Goal: Feedback & Contribution: Submit feedback/report problem

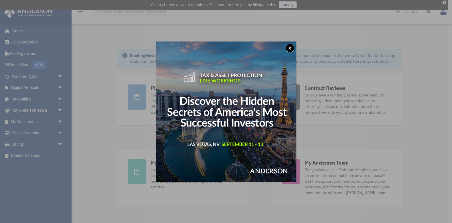
click at [290, 50] on button "x" at bounding box center [290, 48] width 9 height 9
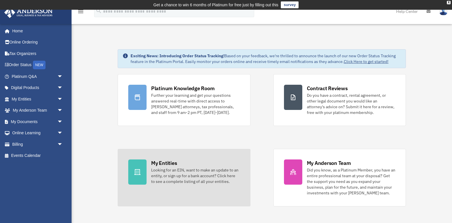
click at [200, 165] on div "My Entities Looking for an EIN, want to make an update to an entity, or sign up…" at bounding box center [195, 172] width 89 height 25
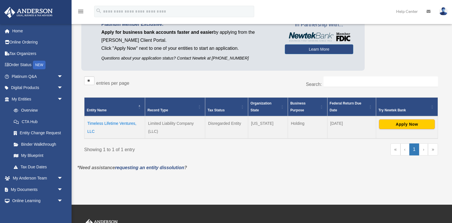
scroll to position [57, 0]
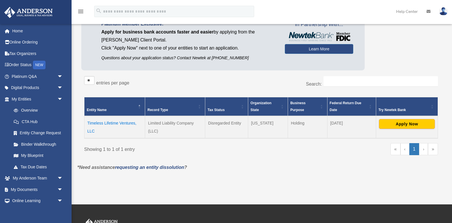
click at [120, 123] on td "Timeless Lifetime Ventures, LLC" at bounding box center [115, 127] width 61 height 22
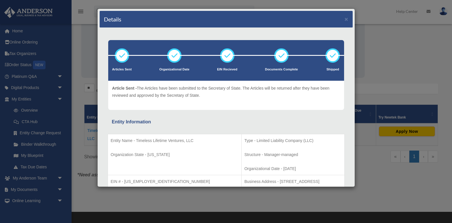
scroll to position [50, 0]
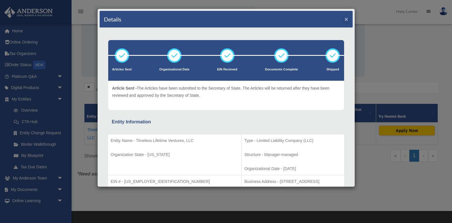
click at [348, 19] on button "×" at bounding box center [347, 19] width 4 height 6
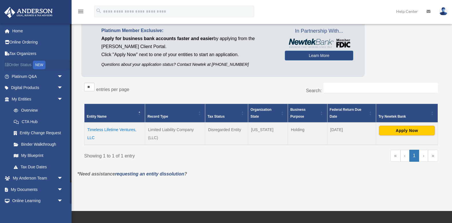
click at [27, 65] on link "Order Status NEW" at bounding box center [38, 65] width 68 height 12
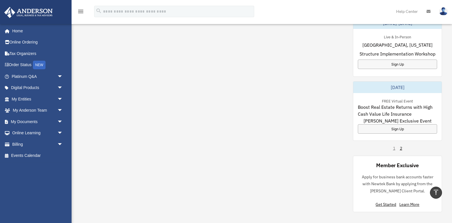
scroll to position [338, 0]
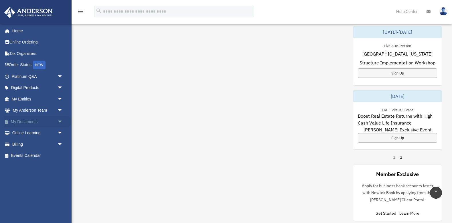
click at [31, 121] on link "My Documents arrow_drop_down" at bounding box center [38, 121] width 68 height 11
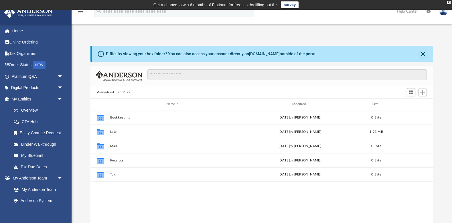
click at [446, 14] on img at bounding box center [444, 11] width 9 height 8
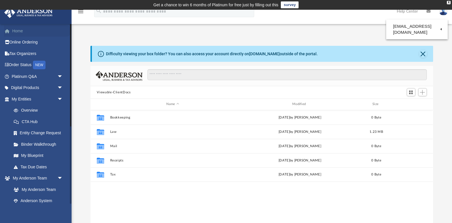
click at [24, 31] on link "Home" at bounding box center [38, 30] width 68 height 11
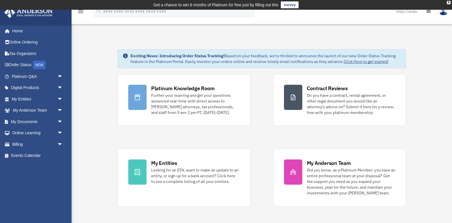
click at [429, 12] on icon at bounding box center [429, 11] width 4 height 4
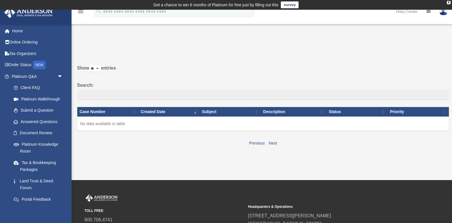
click at [445, 12] on img at bounding box center [444, 11] width 9 height 8
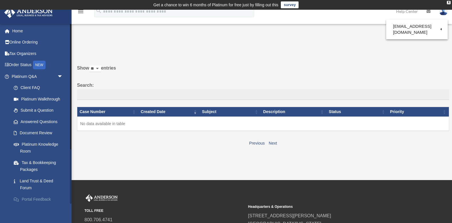
click at [43, 197] on link "Portal Feedback" at bounding box center [40, 199] width 64 height 11
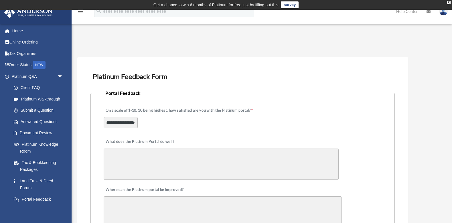
click at [293, 6] on link "survey" at bounding box center [290, 4] width 18 height 7
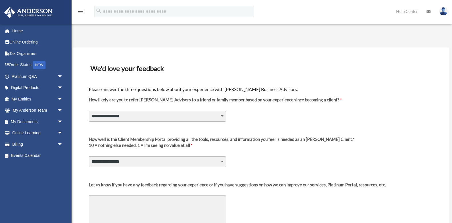
select select "********"
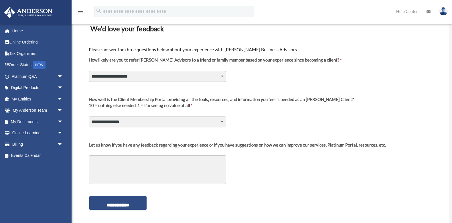
scroll to position [43, 0]
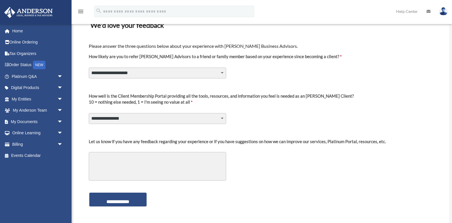
select select "********"
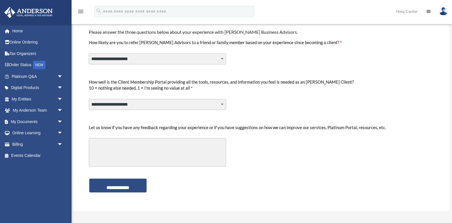
scroll to position [58, 0]
click at [160, 157] on textarea "Let us know if you have any feedback regarding your experience or if you have s…" at bounding box center [158, 152] width 138 height 29
click at [121, 183] on input "**********" at bounding box center [117, 186] width 57 height 14
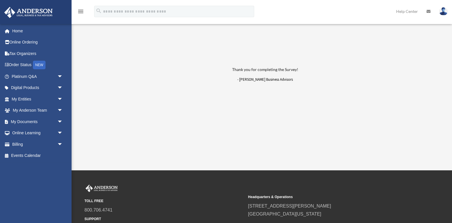
click at [429, 13] on icon at bounding box center [429, 11] width 4 height 4
click at [447, 14] on img at bounding box center [444, 11] width 9 height 8
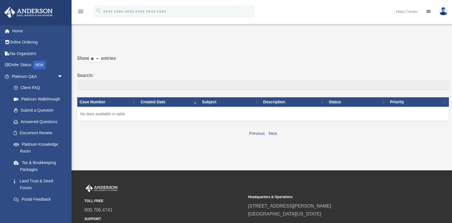
click at [445, 12] on img at bounding box center [444, 11] width 9 height 8
click at [408, 10] on link "Help Center" at bounding box center [407, 11] width 30 height 23
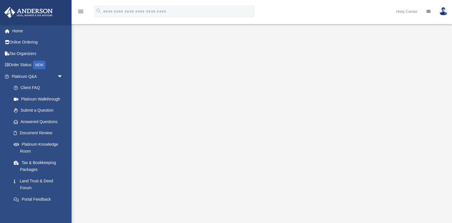
scroll to position [13, 0]
click at [446, 10] on img at bounding box center [444, 11] width 9 height 8
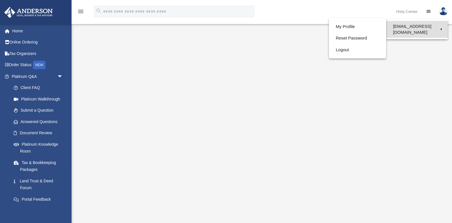
click at [428, 25] on link "[EMAIL_ADDRESS][DOMAIN_NAME]" at bounding box center [418, 29] width 62 height 17
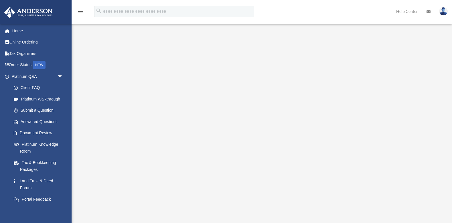
click at [445, 10] on img at bounding box center [444, 11] width 9 height 8
click at [444, 11] on img at bounding box center [444, 11] width 9 height 8
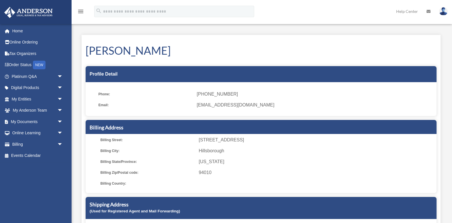
click at [430, 12] on icon at bounding box center [429, 11] width 4 height 4
click at [409, 12] on link "Help Center" at bounding box center [407, 11] width 30 height 23
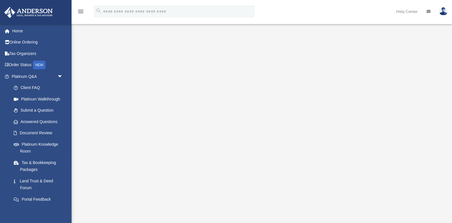
click at [445, 11] on img at bounding box center [444, 11] width 9 height 8
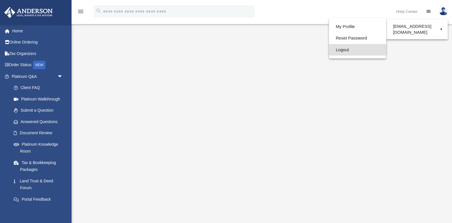
click at [346, 49] on link "Logout" at bounding box center [357, 50] width 57 height 12
